Goal: Task Accomplishment & Management: Manage account settings

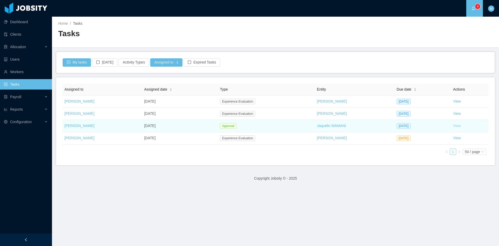
click at [453, 124] on link "View" at bounding box center [457, 125] width 8 height 4
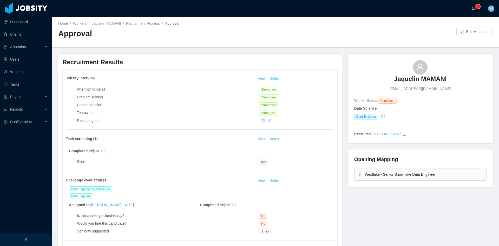
scroll to position [43, 0]
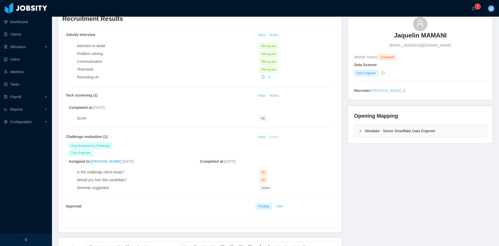
click at [274, 137] on button "Notes" at bounding box center [274, 137] width 14 height 6
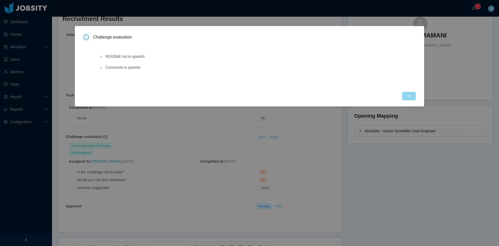
click at [411, 92] on button "OK" at bounding box center [409, 96] width 14 height 8
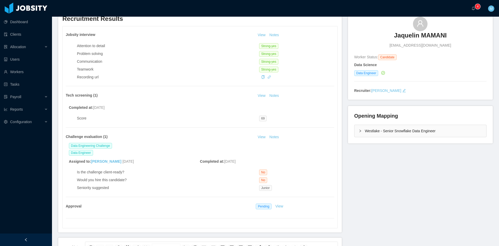
scroll to position [0, 0]
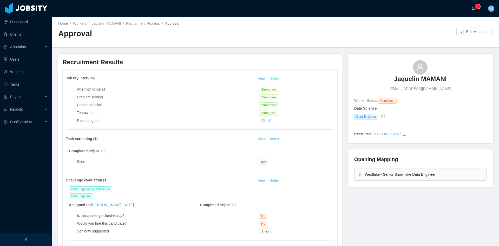
click at [275, 76] on button "Notes" at bounding box center [274, 78] width 14 height 6
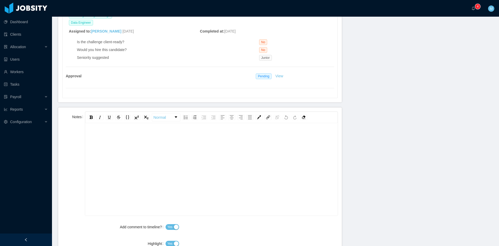
scroll to position [216, 0]
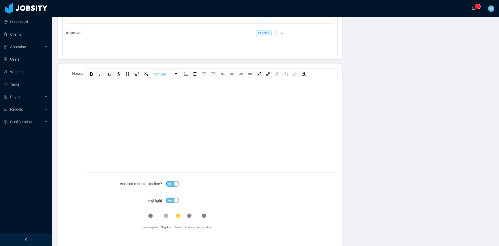
click at [189, 119] on div "rdw-editor" at bounding box center [211, 134] width 244 height 91
click at [169, 200] on span "Yes" at bounding box center [169, 200] width 5 height 5
click at [145, 214] on div ".st0{fill:#8a8a8a}.st2{fill:#262626}" at bounding box center [151, 217] width 16 height 10
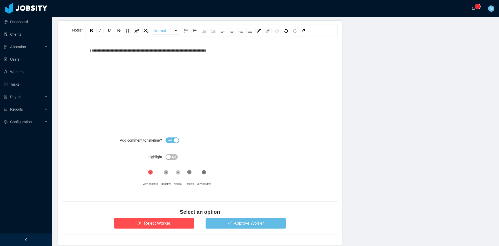
scroll to position [284, 0]
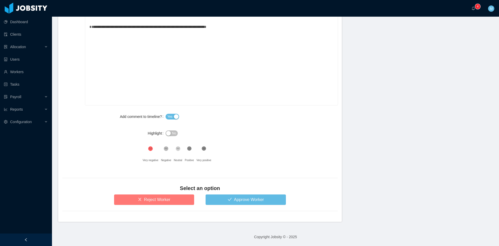
click at [169, 199] on button "Reject Worker" at bounding box center [154, 199] width 80 height 10
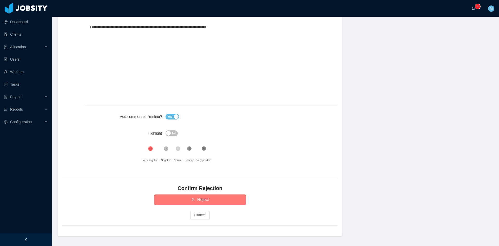
click at [169, 200] on button "Reject" at bounding box center [200, 199] width 92 height 10
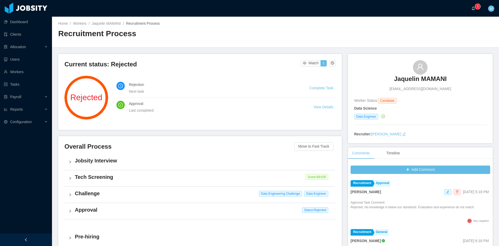
click at [471, 12] on a=83ded146-cd66-4514-80a8-9a7b1e1b5eb6/Matias%20Marin"] "0 1 2 3 4 5 6 7 8 9 0 1 2 3 4 5 6 7 8 9 0 1 2 3 4 5 6 7 8 9" at bounding box center [474, 8] width 6 height 17
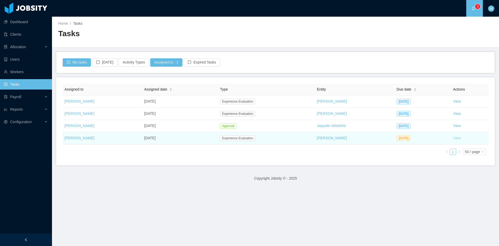
click at [453, 140] on link "View" at bounding box center [457, 138] width 8 height 4
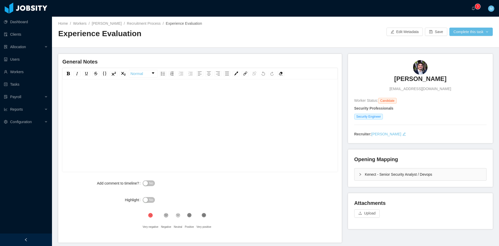
click at [355, 176] on div "Kenect - Senior Security Analyst / Devops" at bounding box center [420, 174] width 132 height 12
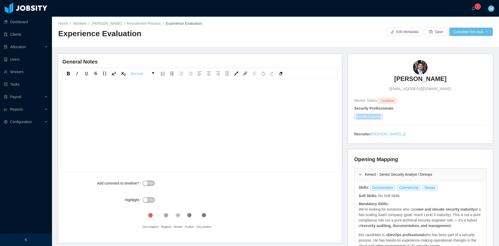
drag, startPoint x: 357, startPoint y: 116, endPoint x: 381, endPoint y: 117, distance: 24.4
click at [381, 117] on div "Security Engineer" at bounding box center [420, 117] width 132 height 6
copy span "Security Engineer"
drag, startPoint x: 368, startPoint y: 188, endPoint x: 431, endPoint y: 189, distance: 62.9
click at [431, 189] on div "Documentation Cybersecurity Devops" at bounding box center [405, 188] width 70 height 6
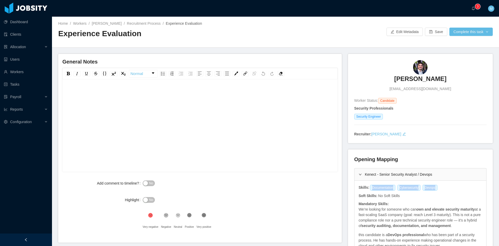
copy div "Documentation Cybersecurity Devops"
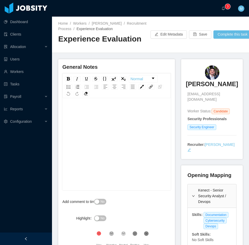
click at [22, 239] on div at bounding box center [26, 239] width 52 height 12
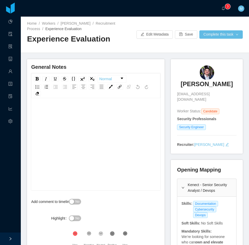
click at [83, 105] on div "rdw-wrapper" at bounding box center [95, 145] width 129 height 91
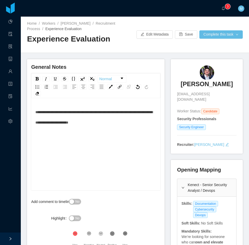
click at [50, 111] on span "**********" at bounding box center [93, 117] width 117 height 14
click at [35, 112] on span "**********" at bounding box center [93, 117] width 117 height 14
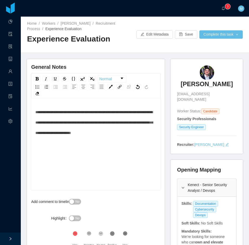
click at [224, 52] on div "Home / Workers / João Almeida / Recruitment Process / Experience Evaluation / E…" at bounding box center [135, 35] width 228 height 36
click at [149, 135] on div "**********" at bounding box center [95, 122] width 121 height 31
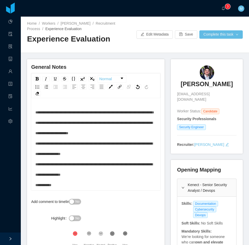
scroll to position [11, 0]
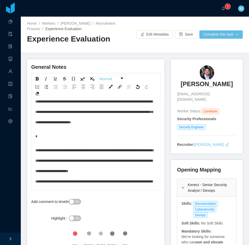
click at [60, 136] on div "rdw-editor" at bounding box center [95, 136] width 121 height 10
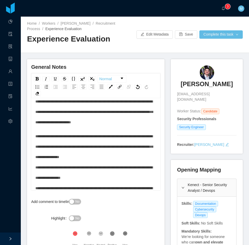
click at [114, 147] on span "**********" at bounding box center [93, 173] width 117 height 76
drag, startPoint x: 114, startPoint y: 147, endPoint x: 113, endPoint y: 157, distance: 10.4
click at [113, 148] on span "**********" at bounding box center [93, 173] width 117 height 76
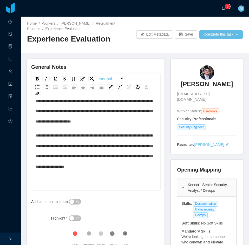
scroll to position [11, 0]
click at [123, 157] on span "**********" at bounding box center [93, 151] width 117 height 35
click at [110, 235] on icon at bounding box center [112, 234] width 4 height 4
click at [72, 201] on button "No" at bounding box center [75, 202] width 12 height 6
click at [233, 35] on button "Complete this task" at bounding box center [220, 34] width 43 height 8
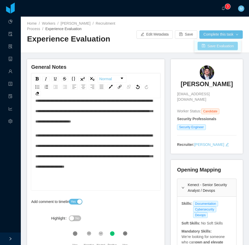
click at [231, 46] on button "Save Evaluation" at bounding box center [218, 46] width 40 height 8
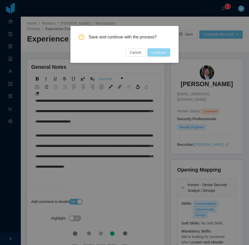
click at [161, 53] on button "Continue" at bounding box center [158, 52] width 23 height 8
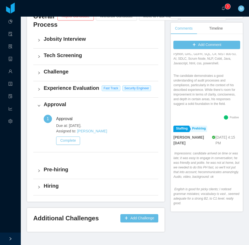
scroll to position [146, 0]
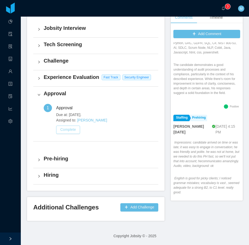
click at [75, 130] on button "Complete" at bounding box center [68, 130] width 24 height 8
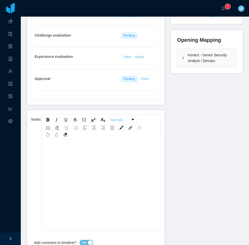
scroll to position [11, 0]
click at [91, 161] on div "rdw-editor" at bounding box center [101, 182] width 110 height 91
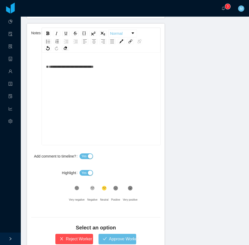
scroll to position [0, 0]
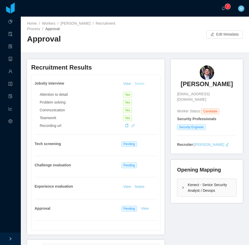
click at [144, 83] on button "Notes" at bounding box center [140, 84] width 14 height 6
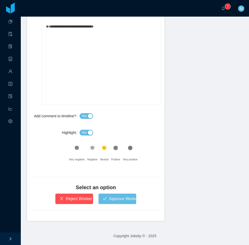
click at [84, 133] on span "Yes" at bounding box center [83, 132] width 5 height 5
click at [119, 151] on div ".st1{fill:#232323}" at bounding box center [115, 149] width 9 height 10
click at [114, 198] on button "Approve Worker" at bounding box center [117, 199] width 38 height 10
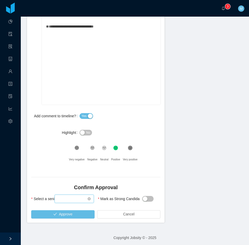
drag, startPoint x: 68, startPoint y: 199, endPoint x: 62, endPoint y: 197, distance: 6.9
click at [68, 199] on div "Select seniority" at bounding box center [72, 199] width 29 height 8
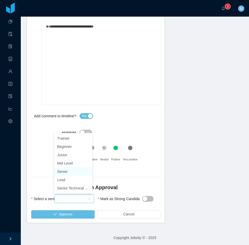
click at [64, 171] on li "Senior" at bounding box center [73, 172] width 38 height 8
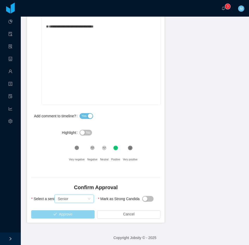
click at [72, 217] on button "Approve" at bounding box center [62, 215] width 63 height 8
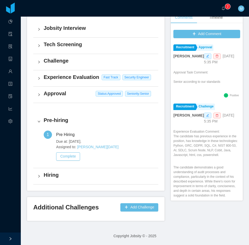
scroll to position [139, 0]
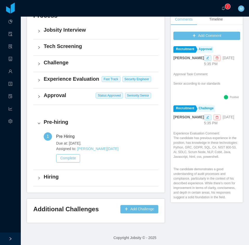
click at [182, 217] on div "Current status: Pre-Hiring Watch 1 7 / 9 Pre Hiring Next task Complete Task App…" at bounding box center [135, 69] width 216 height 308
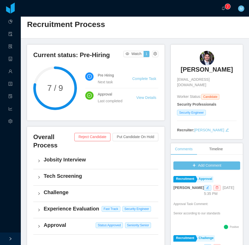
scroll to position [0, 0]
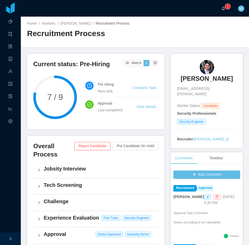
click at [221, 7] on a=83ded146-cd66-4514-80a8-9a7b1e1b5eb6/Matias%20Marin"] "0 1 2 3 4 5 6 7 8 9 0 1 2 3 4 5 6 7 8 9 0 1 2 3 4 5 6 7 8 9" at bounding box center [224, 8] width 6 height 17
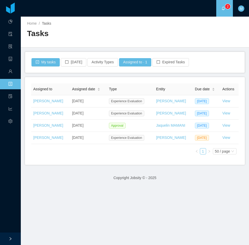
click at [156, 161] on div "Assigned to Assigned date Type Entity Due date Actions Matias Marin Sep 4th, 20…" at bounding box center [135, 121] width 220 height 88
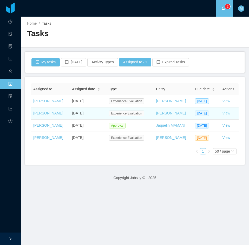
click at [223, 113] on link "View" at bounding box center [226, 113] width 8 height 4
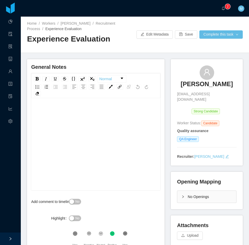
click at [99, 235] on icon at bounding box center [101, 234] width 4 height 4
click at [110, 132] on div "rdw-editor" at bounding box center [95, 152] width 121 height 91
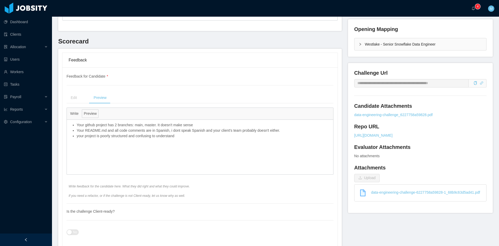
scroll to position [260, 0]
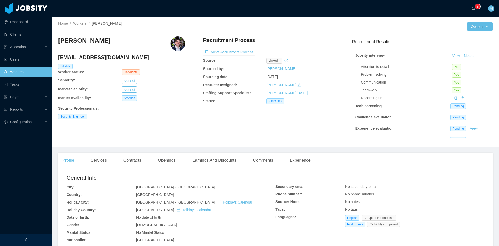
scroll to position [87, 0]
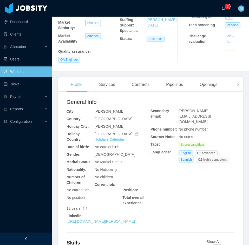
click at [21, 238] on div at bounding box center [26, 239] width 52 height 12
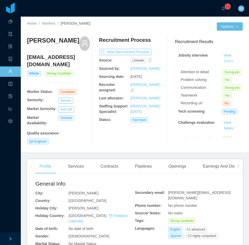
click at [222, 61] on button "Notes" at bounding box center [229, 61] width 14 height 6
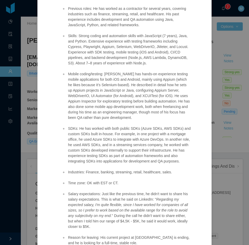
scroll to position [242, 0]
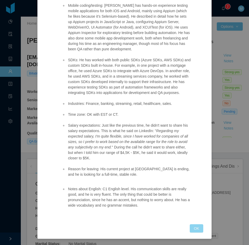
click at [193, 229] on button "OK" at bounding box center [197, 229] width 14 height 8
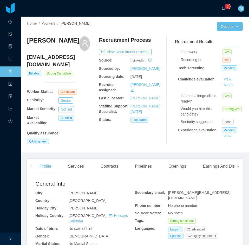
scroll to position [79, 0]
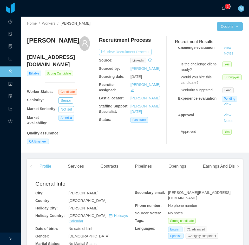
click at [137, 53] on button "View Recruitment Process" at bounding box center [125, 52] width 52 height 6
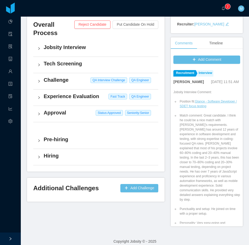
click at [41, 145] on div "Pre-hiring" at bounding box center [95, 141] width 125 height 16
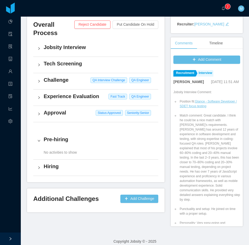
click at [38, 115] on div "Approval Status: Approved Seniority: Senior" at bounding box center [95, 114] width 125 height 16
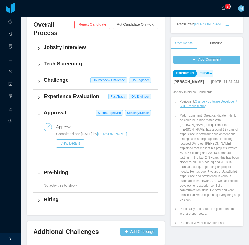
click at [41, 105] on div "Experience Evaluation Fast Track QA Engineer" at bounding box center [95, 98] width 125 height 16
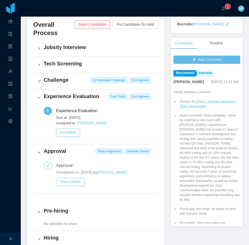
click at [37, 89] on div "Challenge QA Interview Challenge QA Engineer" at bounding box center [95, 81] width 125 height 16
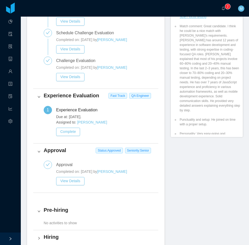
scroll to position [284, 0]
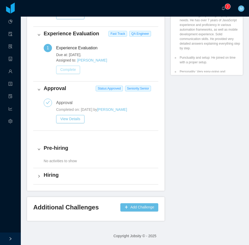
click at [67, 68] on button "Complete" at bounding box center [68, 70] width 24 height 8
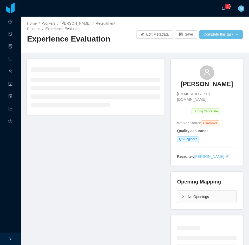
click at [181, 195] on icon "icon: right" at bounding box center [182, 196] width 3 height 3
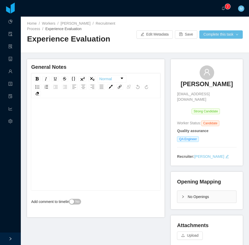
click at [97, 117] on div "rdw-editor" at bounding box center [95, 112] width 121 height 10
click at [77, 204] on span "No" at bounding box center [77, 201] width 4 height 5
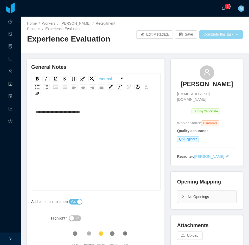
click at [211, 35] on button "Complete this task" at bounding box center [220, 34] width 43 height 8
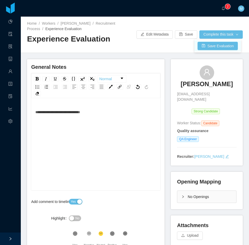
click at [217, 51] on li "Save Evaluation" at bounding box center [217, 46] width 47 height 11
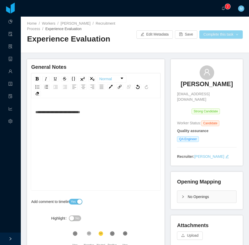
click at [217, 36] on button "Complete this task" at bounding box center [220, 34] width 43 height 8
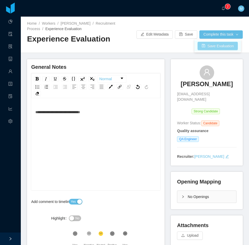
click at [218, 47] on button "Save Evaluation" at bounding box center [218, 46] width 40 height 8
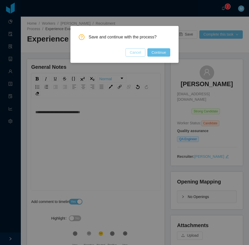
click at [131, 55] on button "Cancel" at bounding box center [136, 52] width 20 height 8
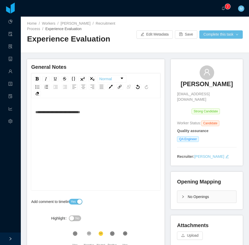
click at [74, 201] on span "Yes" at bounding box center [73, 201] width 5 height 5
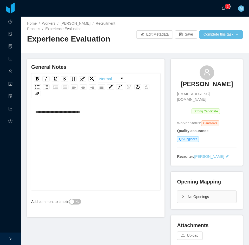
click at [220, 30] on div "Home / Workers / Juan Namnún / Recruitment Process / Experience Evaluation / Ex…" at bounding box center [135, 35] width 228 height 36
click at [220, 31] on button "Complete this task" at bounding box center [220, 34] width 43 height 8
click at [220, 46] on button "Save Evaluation" at bounding box center [218, 46] width 40 height 8
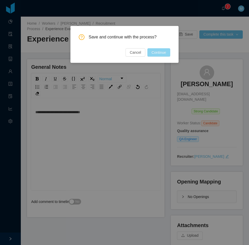
click at [164, 56] on button "Continue" at bounding box center [158, 52] width 23 height 8
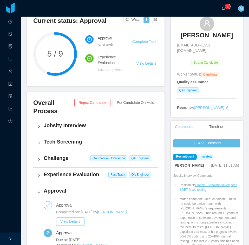
scroll to position [130, 0]
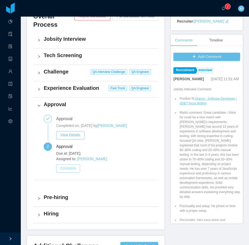
click at [72, 173] on button "Complete" at bounding box center [68, 169] width 24 height 8
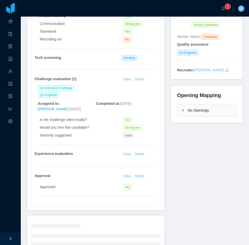
scroll to position [145, 0]
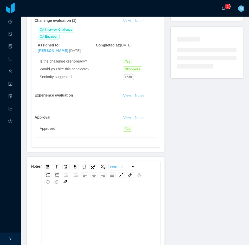
click at [137, 116] on button "Notes" at bounding box center [140, 118] width 14 height 6
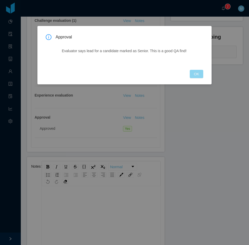
click at [197, 73] on button "OK" at bounding box center [197, 74] width 14 height 8
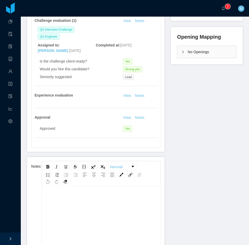
click at [92, 225] on div "rdw-editor" at bounding box center [101, 240] width 110 height 91
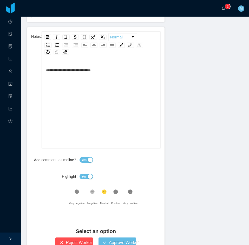
scroll to position [319, 0]
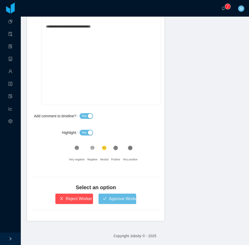
click at [89, 134] on button "Yes" at bounding box center [87, 133] width 14 height 6
click at [115, 198] on button "Approve Worker" at bounding box center [117, 199] width 38 height 10
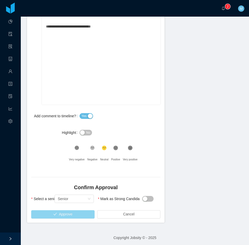
click at [66, 215] on button "Approve" at bounding box center [62, 215] width 63 height 8
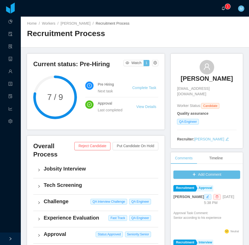
click at [224, 7] on icon "icon: bell" at bounding box center [223, 8] width 4 height 4
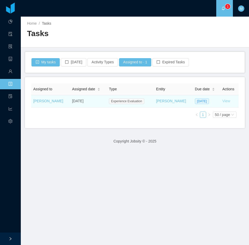
click at [222, 100] on link "View" at bounding box center [226, 101] width 8 height 4
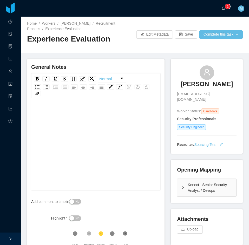
click at [179, 185] on div "Kenect - Senior Security Analyst / Devops" at bounding box center [206, 188] width 59 height 18
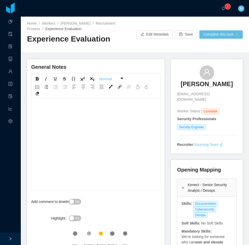
scroll to position [43, 0]
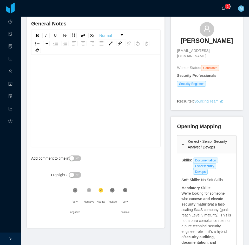
click at [52, 81] on div "rdw-editor" at bounding box center [95, 109] width 121 height 91
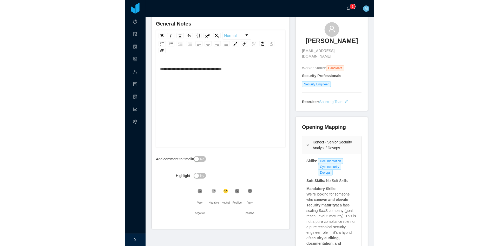
scroll to position [0, 0]
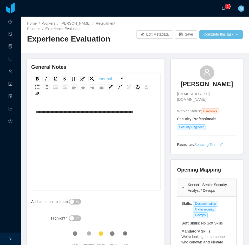
click at [75, 117] on div "**********" at bounding box center [95, 112] width 121 height 10
click at [95, 125] on div "**********" at bounding box center [95, 117] width 121 height 21
click at [108, 124] on div "**********" at bounding box center [95, 117] width 121 height 21
click at [121, 122] on div "**********" at bounding box center [95, 117] width 121 height 21
click at [123, 126] on div "**********" at bounding box center [95, 117] width 121 height 21
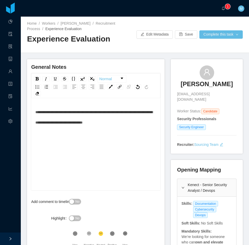
click at [36, 112] on span "**********" at bounding box center [93, 117] width 117 height 14
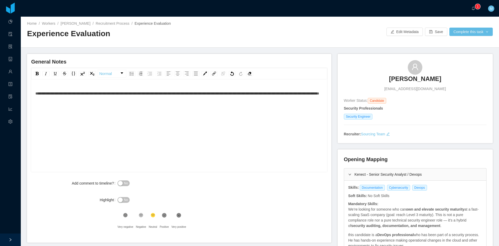
click at [120, 182] on button "No" at bounding box center [123, 183] width 12 height 6
click at [143, 112] on div "**********" at bounding box center [179, 133] width 288 height 91
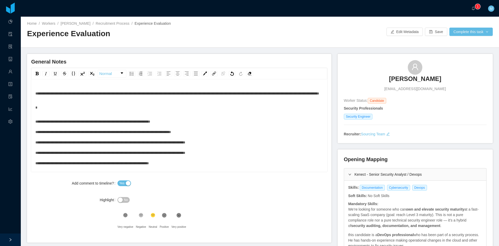
click at [204, 133] on div "**********" at bounding box center [179, 142] width 288 height 52
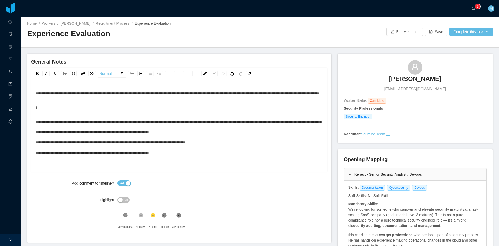
click at [249, 143] on div "**********" at bounding box center [179, 137] width 288 height 42
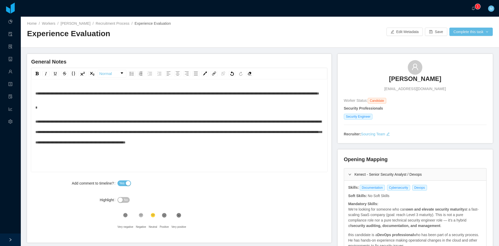
click at [181, 132] on span "**********" at bounding box center [178, 132] width 286 height 24
click at [130, 140] on span "**********" at bounding box center [178, 132] width 286 height 24
click at [133, 142] on span "**********" at bounding box center [178, 132] width 286 height 24
click at [41, 144] on span "**********" at bounding box center [178, 132] width 286 height 24
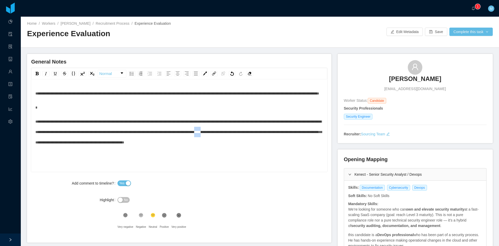
click at [41, 144] on span "**********" at bounding box center [178, 132] width 286 height 24
drag, startPoint x: 141, startPoint y: 142, endPoint x: 150, endPoint y: 159, distance: 18.7
click at [141, 142] on span "**********" at bounding box center [178, 132] width 286 height 24
click at [163, 214] on icon at bounding box center [164, 215] width 4 height 4
click at [176, 215] on icon ".st1{fill:#222}" at bounding box center [178, 214] width 5 height 5
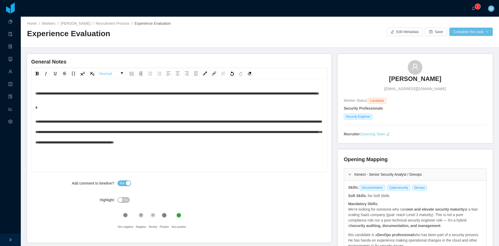
drag, startPoint x: 217, startPoint y: 96, endPoint x: 221, endPoint y: 92, distance: 5.5
click at [218, 94] on div "**********" at bounding box center [179, 93] width 288 height 10
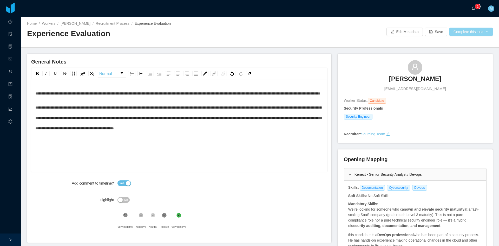
click at [249, 32] on button "Complete this task" at bounding box center [470, 32] width 43 height 8
click at [249, 46] on button "Save Evaluation" at bounding box center [468, 43] width 40 height 8
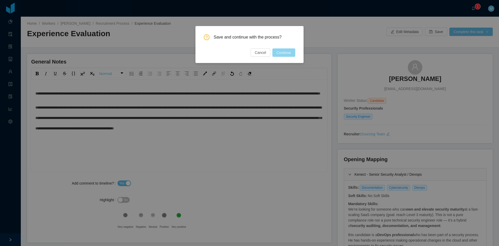
click at [249, 54] on button "Continue" at bounding box center [283, 52] width 23 height 8
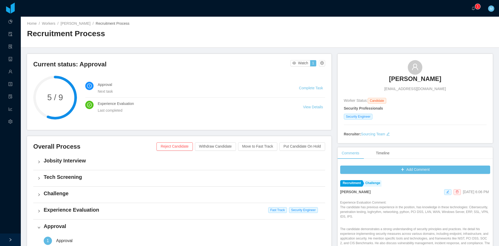
scroll to position [130, 0]
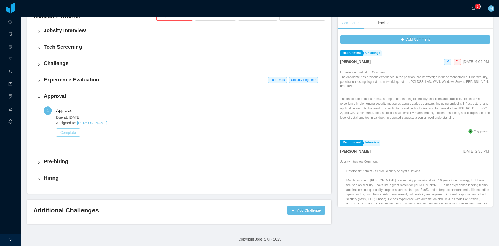
click at [73, 130] on button "Complete" at bounding box center [68, 132] width 24 height 8
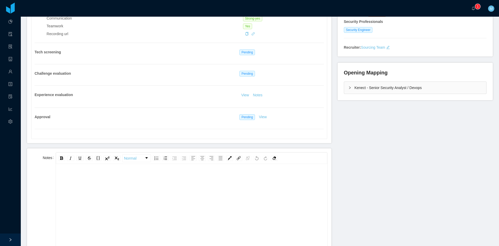
scroll to position [130, 0]
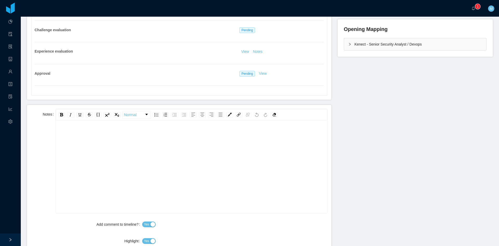
click at [111, 137] on div "rdw-editor" at bounding box center [191, 134] width 263 height 10
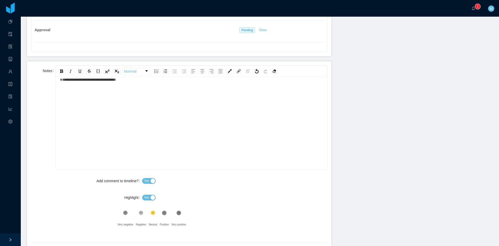
scroll to position [216, 0]
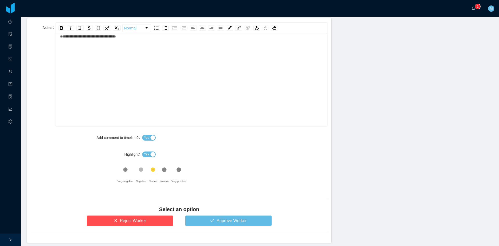
click at [148, 152] on div "Yes" at bounding box center [234, 154] width 185 height 10
click at [151, 154] on button "Yes" at bounding box center [149, 154] width 14 height 6
click at [179, 172] on div ".st1{fill:#222}" at bounding box center [178, 171] width 15 height 10
click at [205, 216] on button "Approve Worker" at bounding box center [228, 220] width 86 height 10
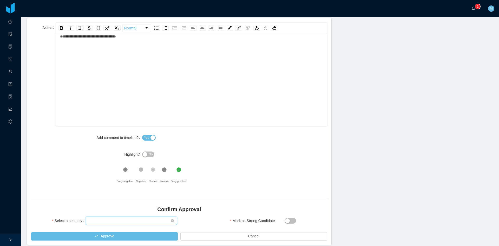
click at [121, 221] on div "Select seniority" at bounding box center [130, 220] width 82 height 8
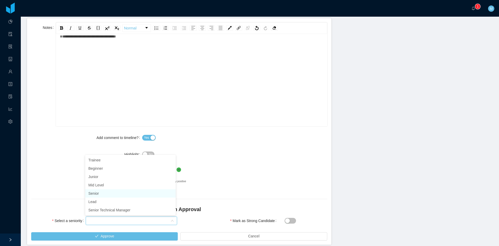
click at [104, 190] on li "Senior" at bounding box center [130, 193] width 90 height 8
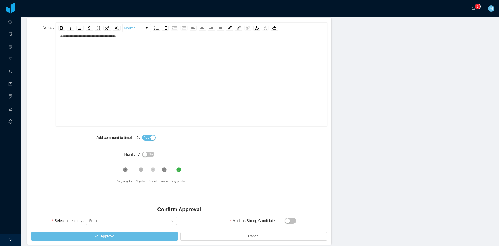
click at [249, 219] on button "Mark as Strong Candidate" at bounding box center [290, 221] width 11 height 6
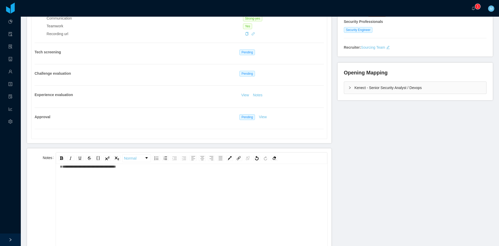
scroll to position [0, 0]
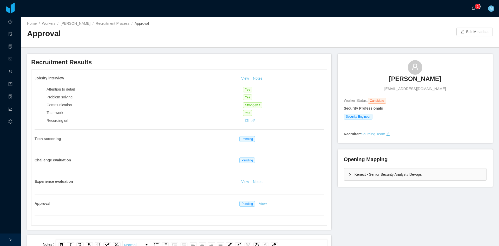
click at [249, 173] on div "Kenect - Senior Security Analyst / Devops" at bounding box center [415, 174] width 142 height 12
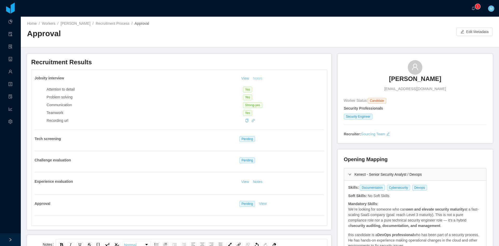
click at [249, 81] on button "Notes" at bounding box center [258, 78] width 14 height 6
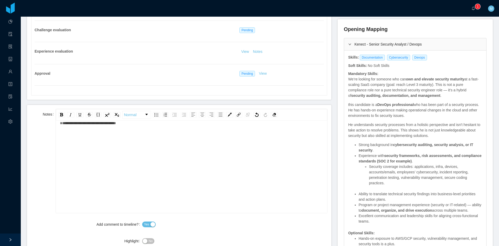
scroll to position [260, 0]
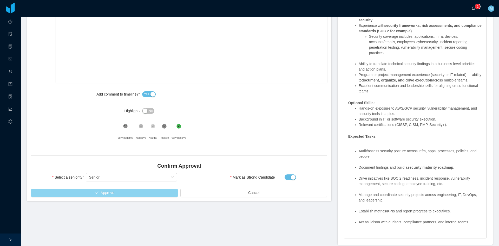
click at [139, 193] on button "Approve" at bounding box center [104, 192] width 147 height 8
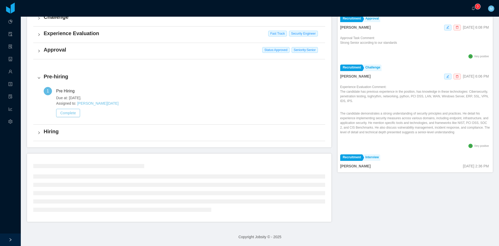
scroll to position [132, 0]
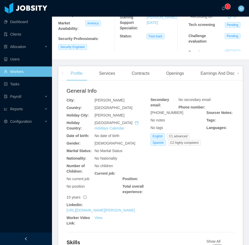
scroll to position [130, 0]
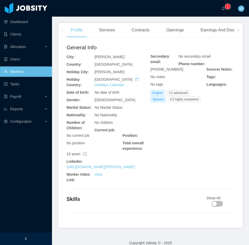
click at [23, 238] on div at bounding box center [26, 239] width 52 height 12
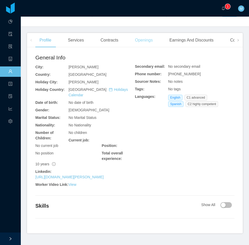
scroll to position [0, 0]
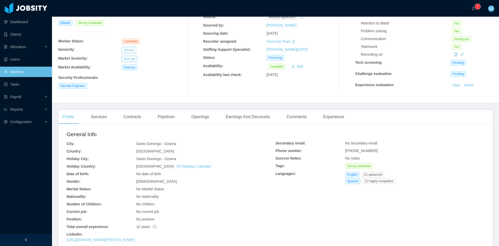
scroll to position [23, 0]
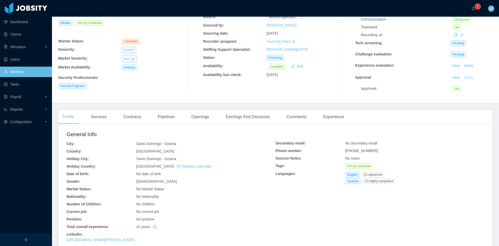
click at [464, 75] on button "Notes" at bounding box center [469, 78] width 14 height 6
